Goal: Find specific page/section: Find specific page/section

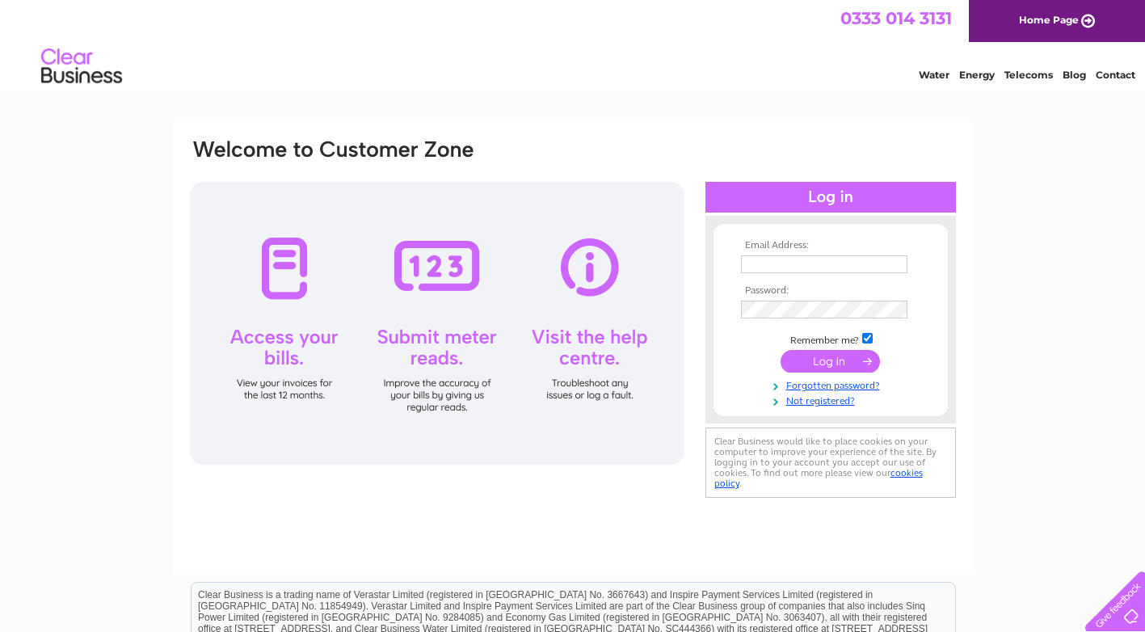
click at [850, 261] on input "text" at bounding box center [824, 264] width 166 height 18
type input "thoughtward@outlook.com"
click at [821, 362] on input "submit" at bounding box center [830, 363] width 99 height 23
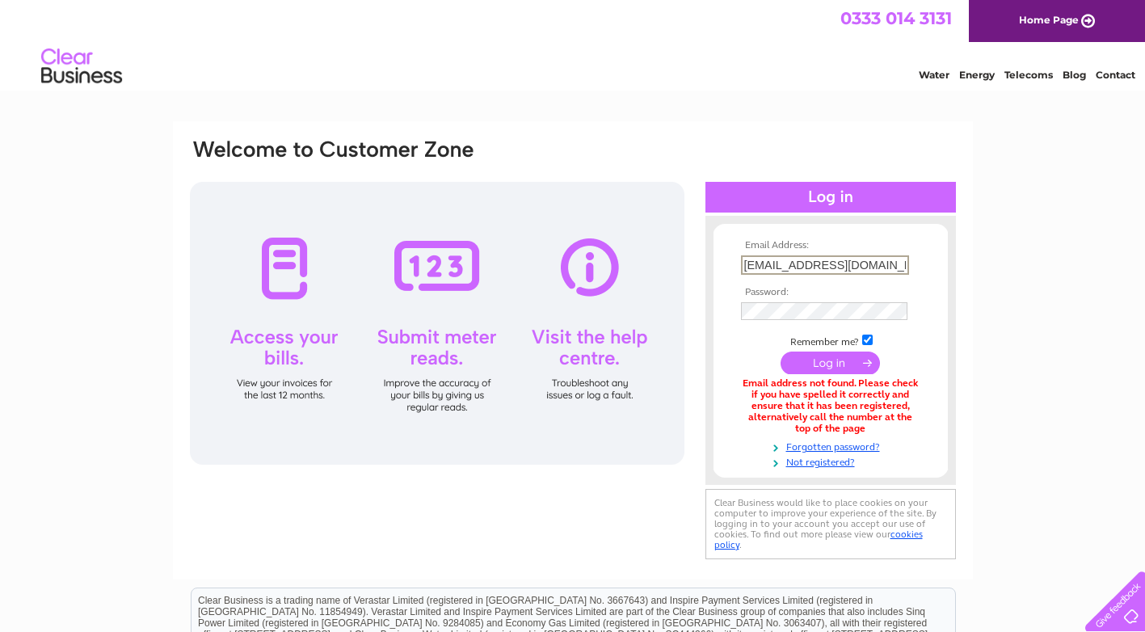
drag, startPoint x: 783, startPoint y: 265, endPoint x: 710, endPoint y: 276, distance: 73.5
click at [702, 267] on div "Email Address: [EMAIL_ADDRESS][DOMAIN_NAME] Password:" at bounding box center [572, 350] width 769 height 426
type input "[EMAIL_ADDRESS][PERSON_NAME][DOMAIN_NAME]"
click at [861, 364] on input "submit" at bounding box center [830, 361] width 99 height 23
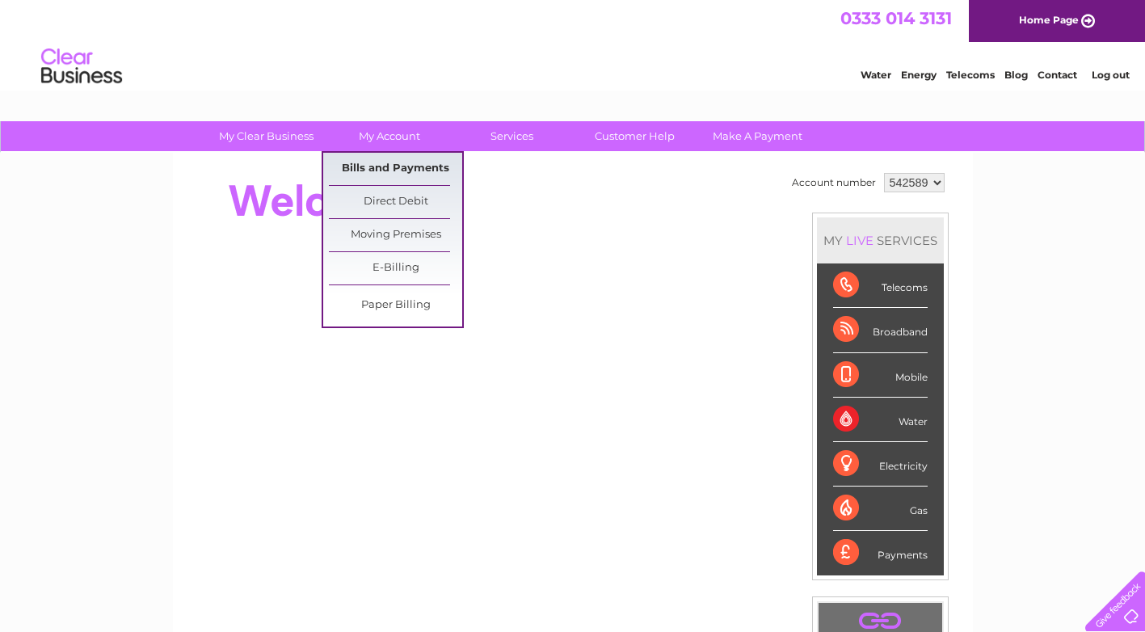
click at [393, 174] on link "Bills and Payments" at bounding box center [395, 169] width 133 height 32
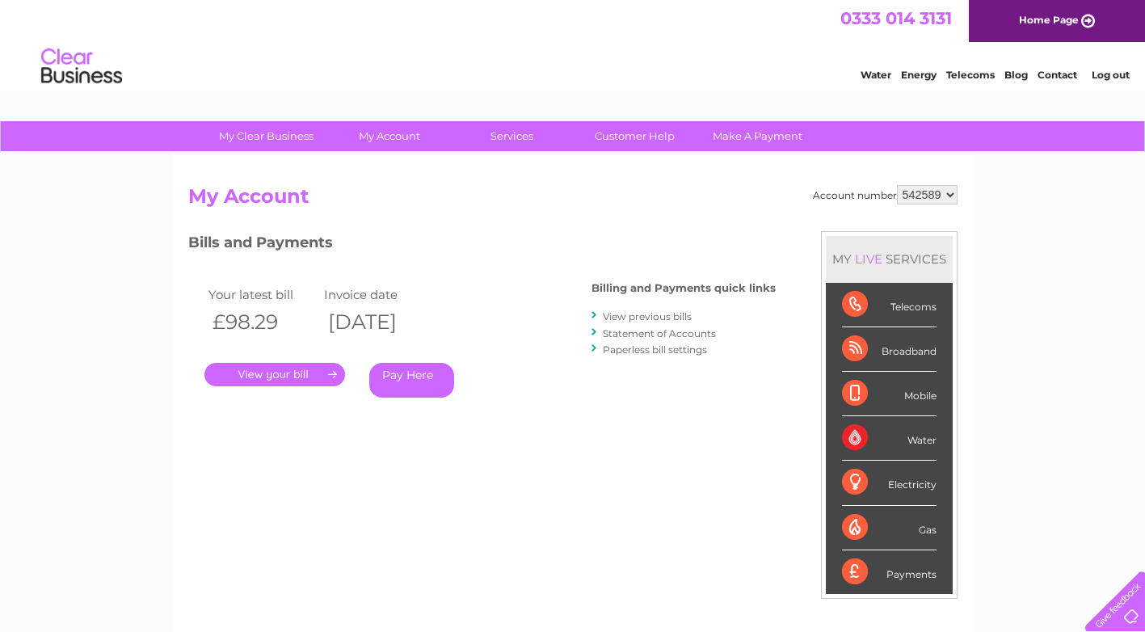
click at [303, 373] on link "." at bounding box center [274, 374] width 141 height 23
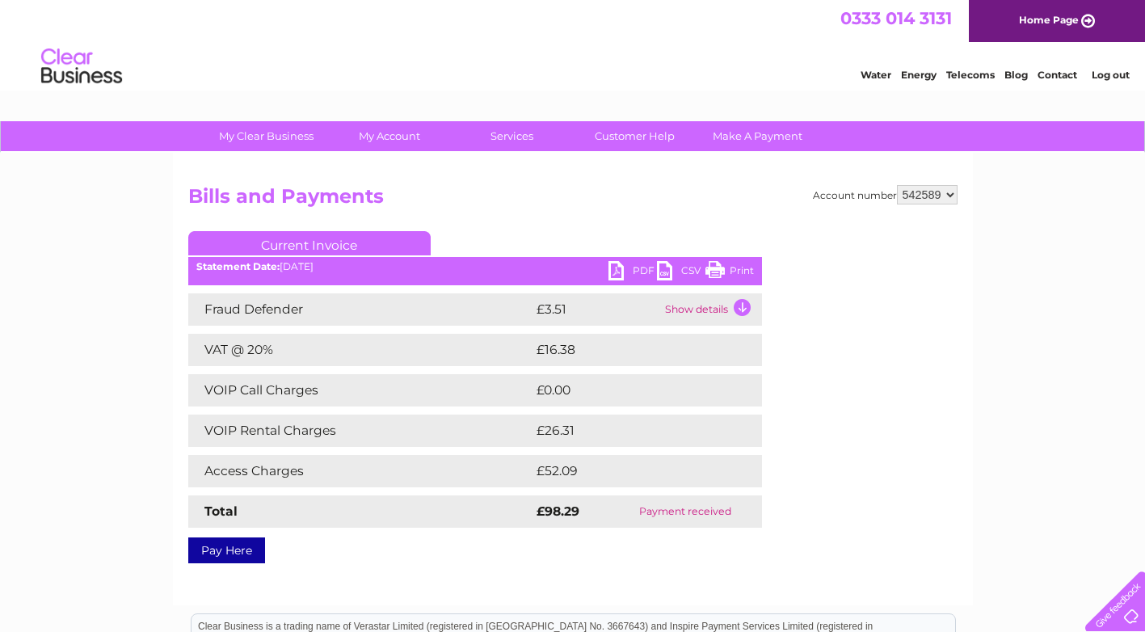
click at [716, 272] on link "Print" at bounding box center [729, 272] width 48 height 23
